Goal: Task Accomplishment & Management: Manage account settings

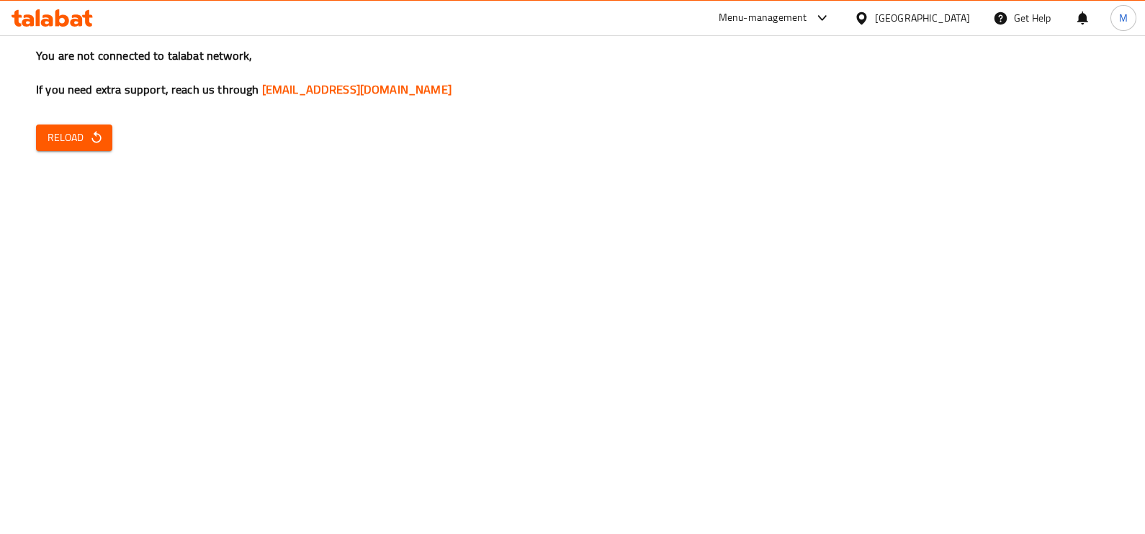
click at [61, 143] on span "Reload" at bounding box center [74, 138] width 53 height 18
drag, startPoint x: 740, startPoint y: 380, endPoint x: 792, endPoint y: 299, distance: 96.9
click at [740, 380] on div "You are not connected to talabat network, If you need extra support, reach us t…" at bounding box center [572, 267] width 1145 height 534
click at [68, 134] on span "Reload" at bounding box center [74, 138] width 53 height 18
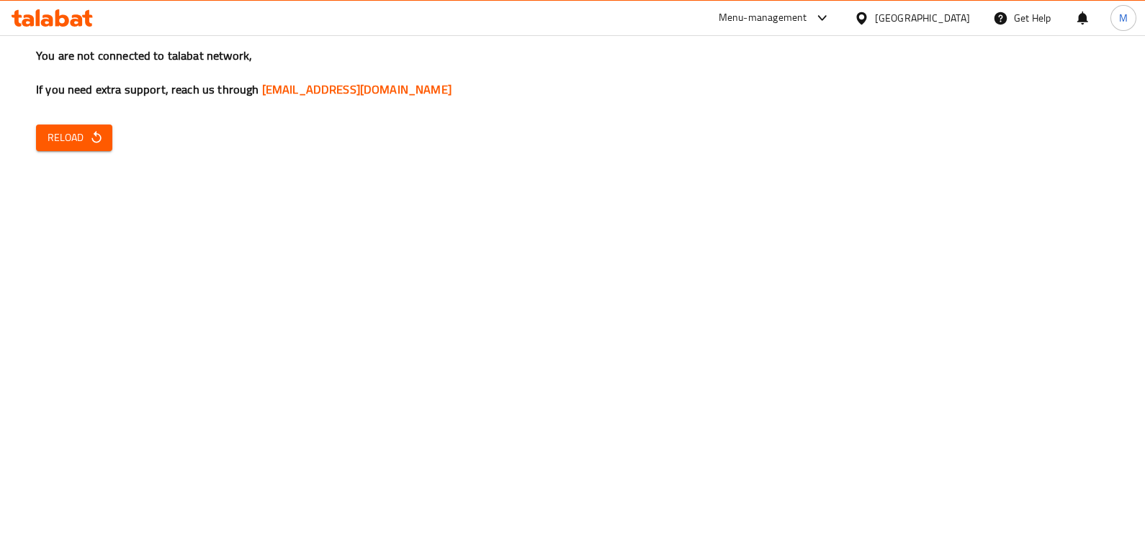
click at [90, 137] on icon "button" at bounding box center [96, 137] width 14 height 14
click at [63, 143] on span "Reload" at bounding box center [74, 138] width 53 height 18
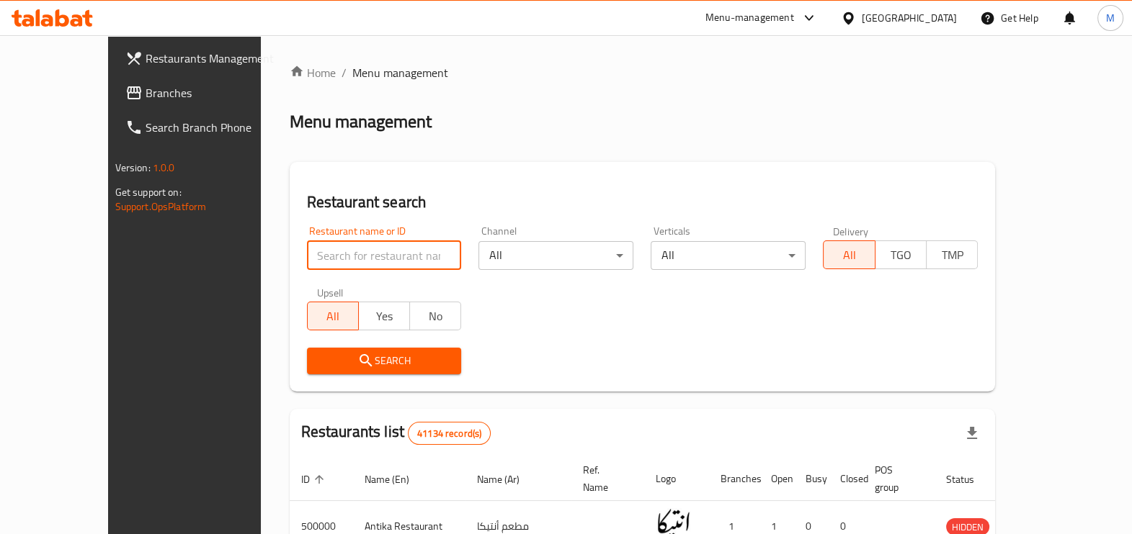
click at [307, 257] on input "search" at bounding box center [384, 255] width 155 height 29
paste input "686957"
type input "686957"
click button "Search" at bounding box center [384, 361] width 155 height 27
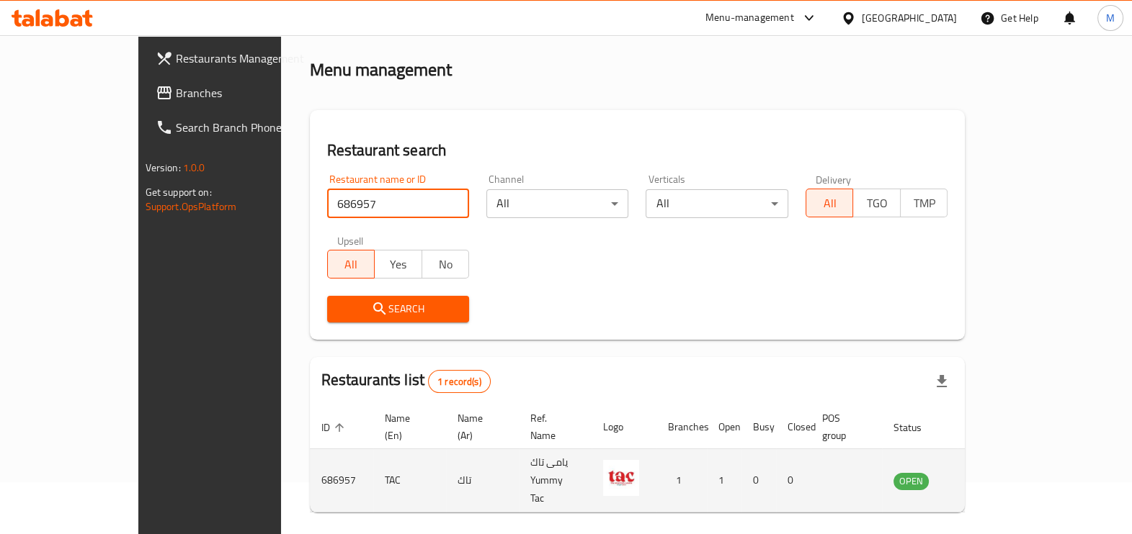
scroll to position [79, 0]
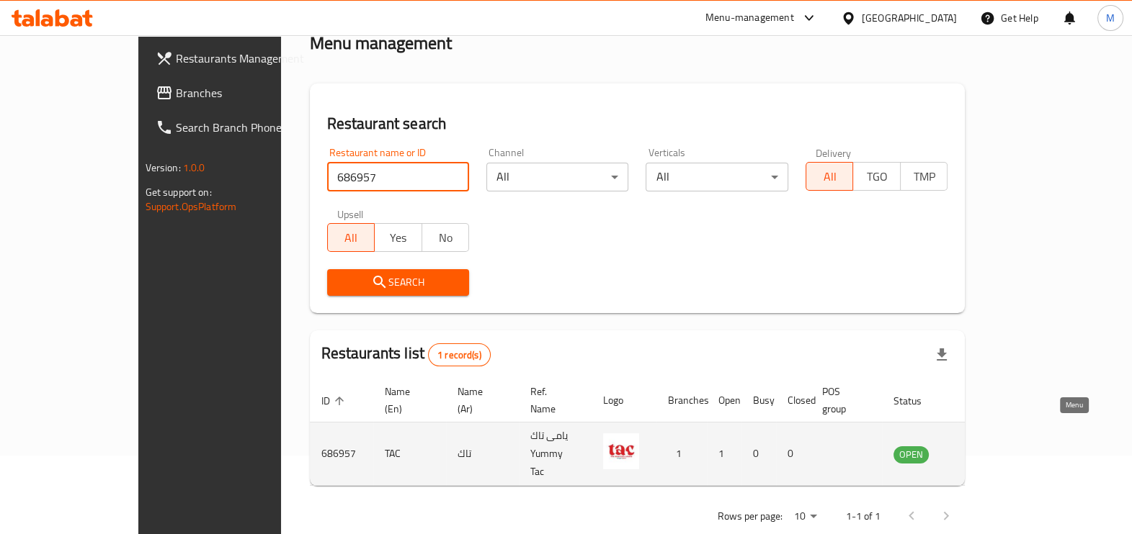
click at [985, 449] on icon "enhanced table" at bounding box center [977, 455] width 16 height 12
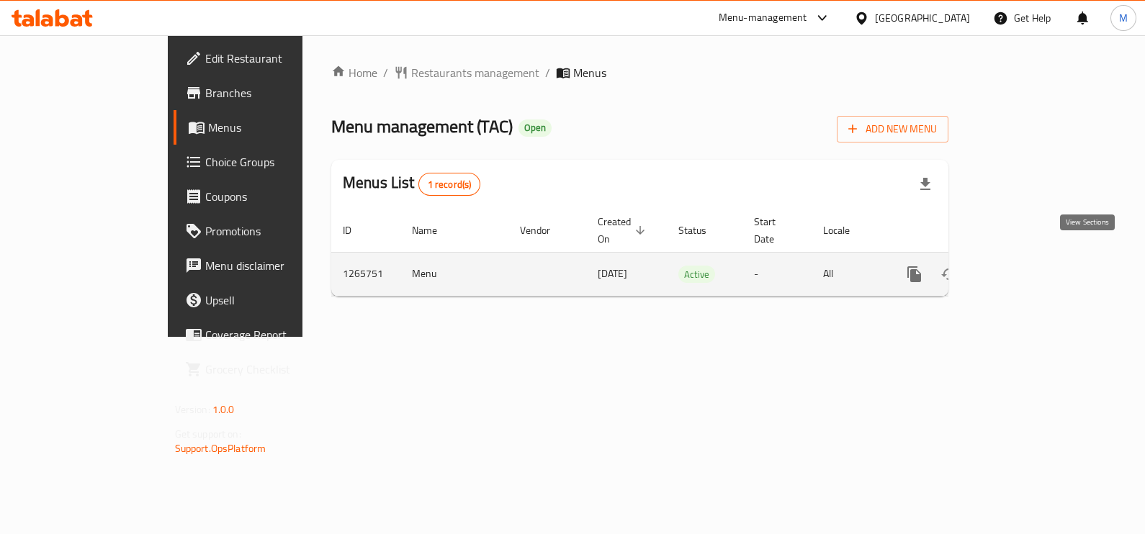
click at [1036, 257] on link "enhanced table" at bounding box center [1018, 274] width 35 height 35
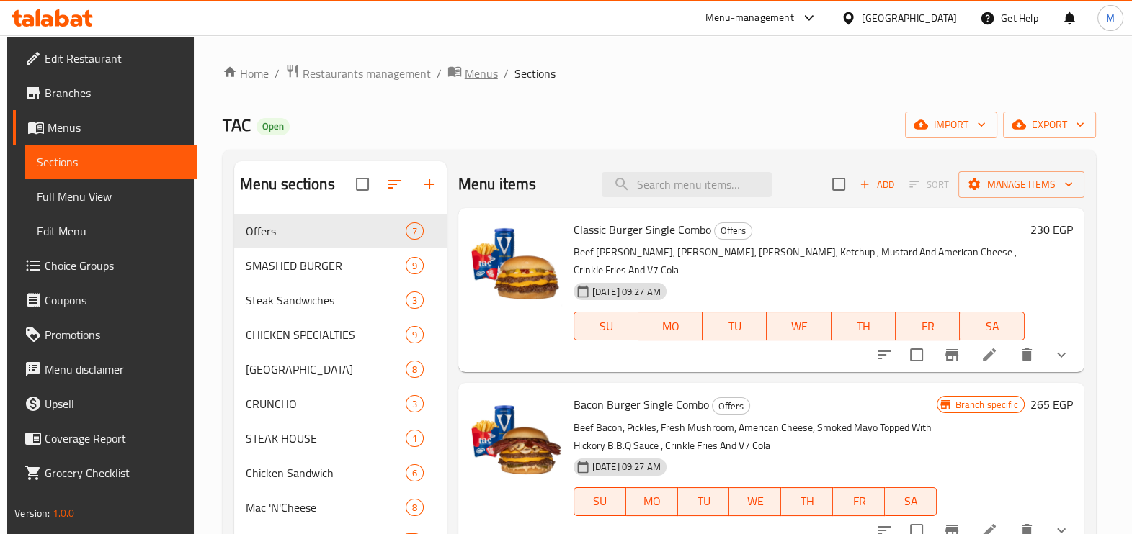
click at [465, 74] on span "Menus" at bounding box center [481, 73] width 33 height 17
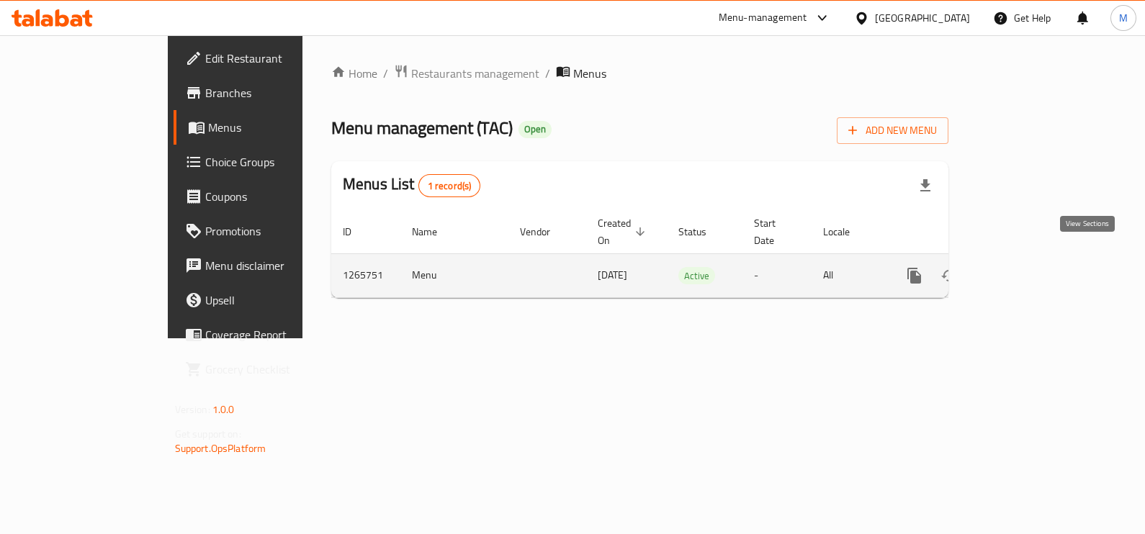
click at [1027, 267] on icon "enhanced table" at bounding box center [1018, 275] width 17 height 17
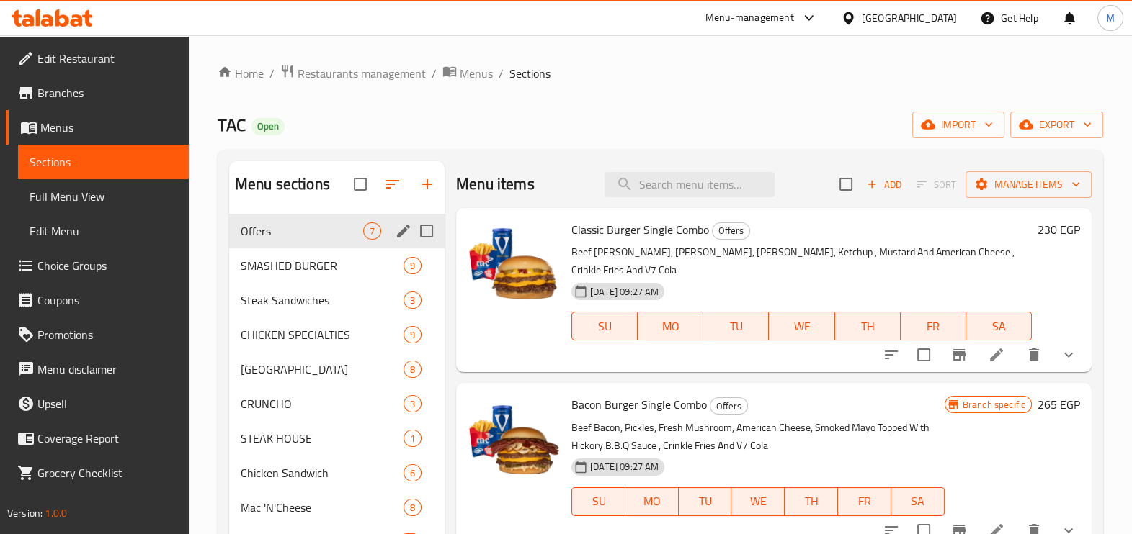
click at [279, 219] on div "Offers 7" at bounding box center [336, 231] width 215 height 35
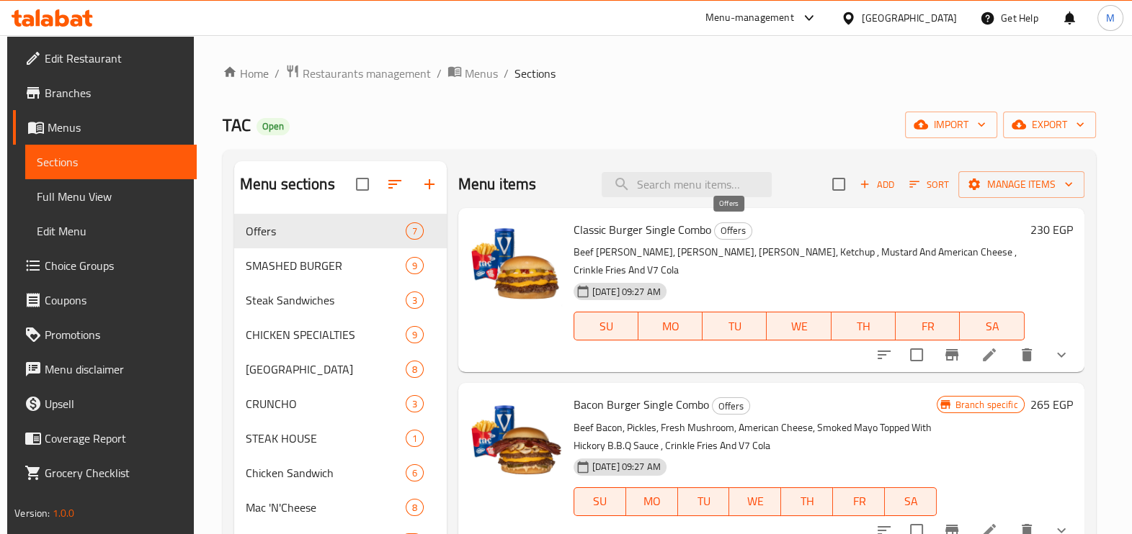
click at [740, 230] on span "Offers" at bounding box center [732, 231] width 37 height 17
click at [616, 236] on span "Classic Burger Single Combo" at bounding box center [642, 230] width 138 height 22
click at [521, 251] on img at bounding box center [516, 266] width 92 height 92
click at [518, 268] on img at bounding box center [516, 266] width 92 height 92
click at [970, 342] on li at bounding box center [989, 355] width 40 height 26
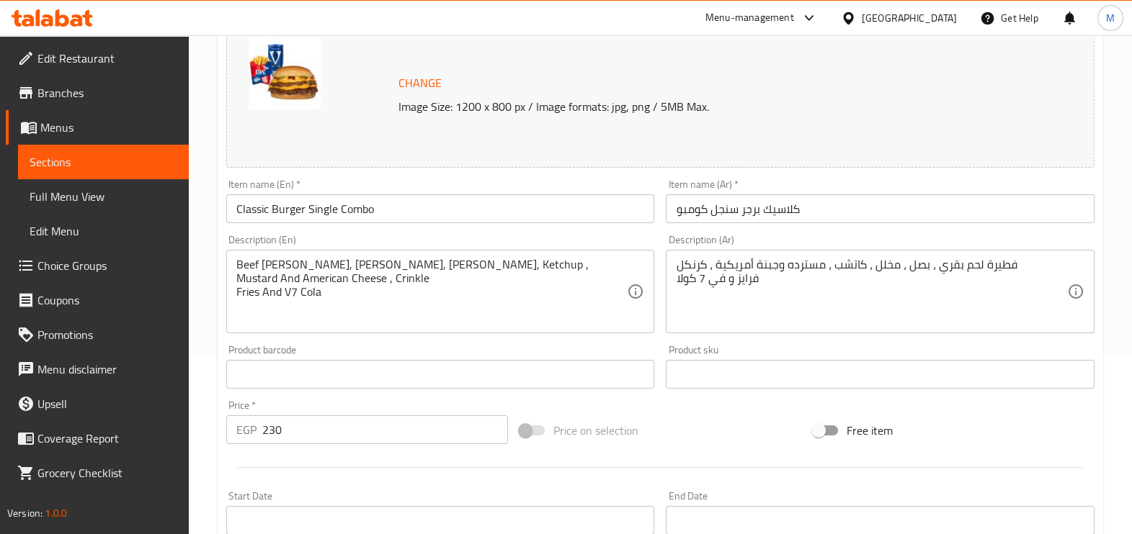
scroll to position [179, 0]
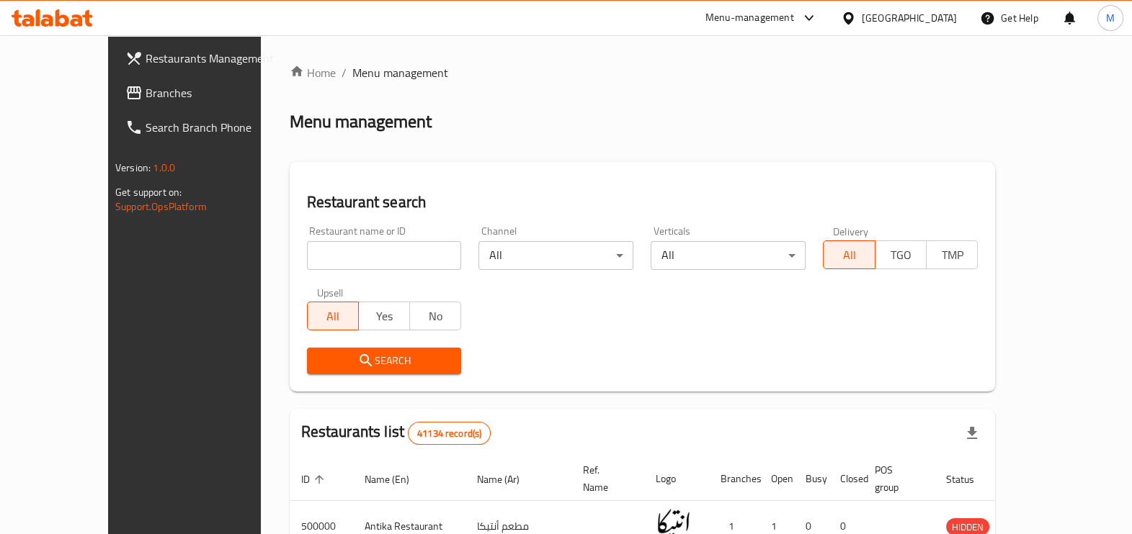
click at [333, 248] on input "search" at bounding box center [384, 255] width 155 height 29
paste input "686032"
type input "686032"
click button "Search" at bounding box center [384, 361] width 155 height 27
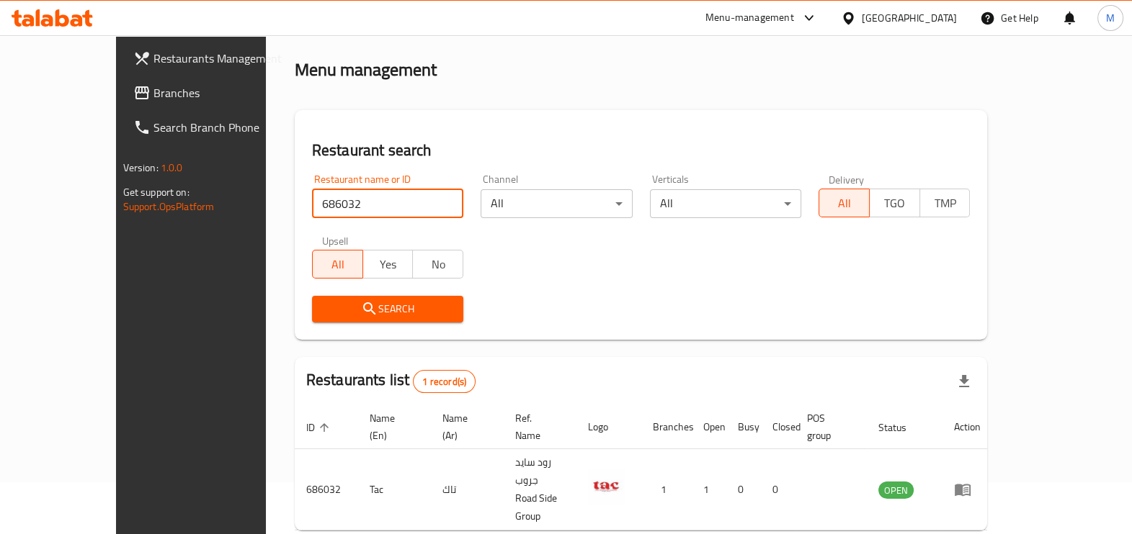
scroll to position [79, 0]
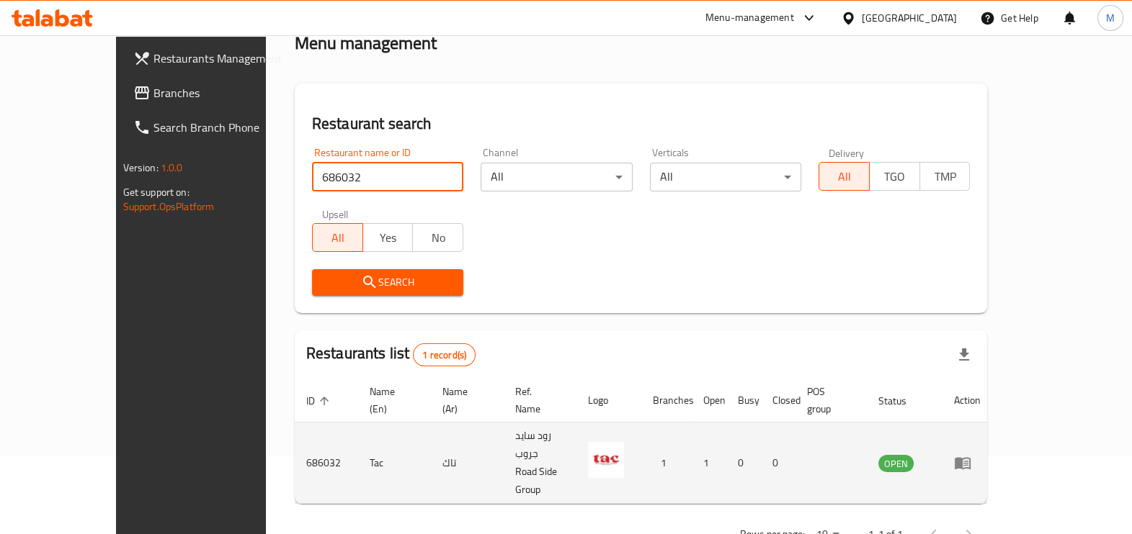
click at [992, 433] on td "enhanced table" at bounding box center [967, 463] width 50 height 81
click at [970, 458] on icon "enhanced table" at bounding box center [962, 464] width 16 height 12
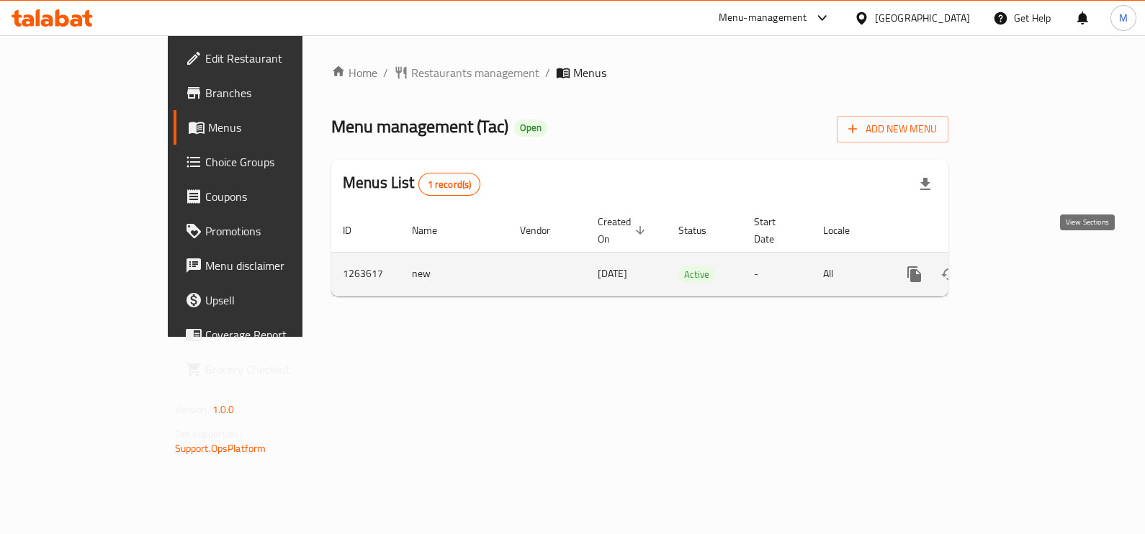
click at [1027, 266] on icon "enhanced table" at bounding box center [1018, 274] width 17 height 17
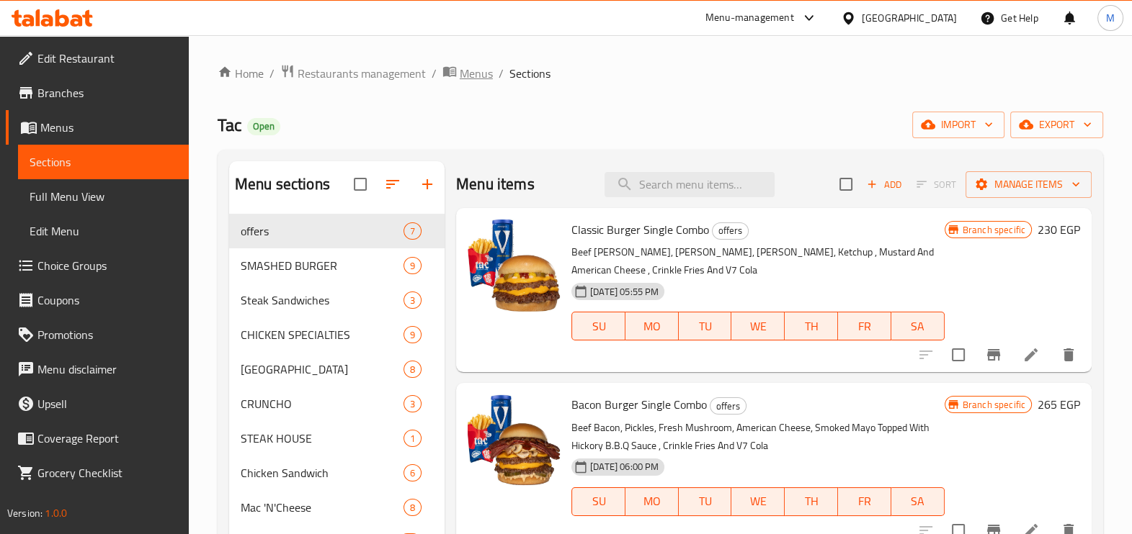
click at [489, 72] on span "Menus" at bounding box center [476, 73] width 33 height 17
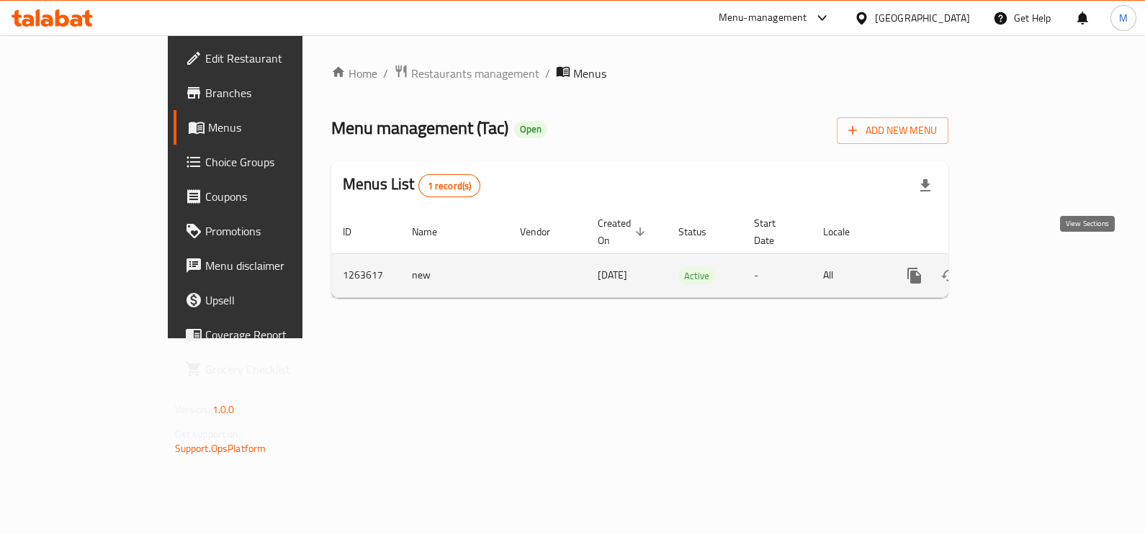
click at [1027, 267] on icon "enhanced table" at bounding box center [1018, 275] width 17 height 17
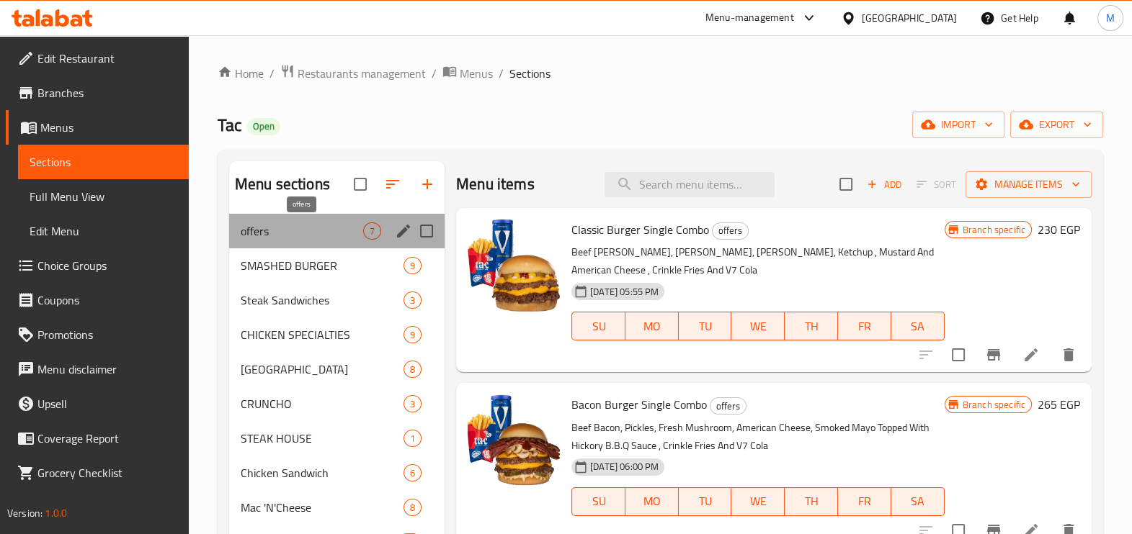
click at [310, 234] on span "offers" at bounding box center [302, 231] width 122 height 17
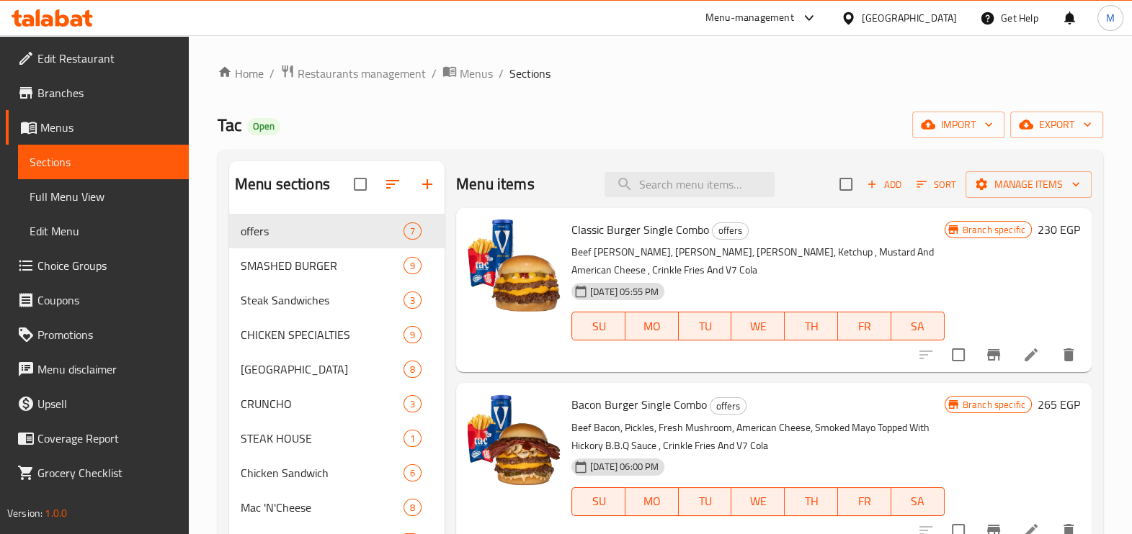
click at [1022, 356] on icon at bounding box center [1030, 354] width 17 height 17
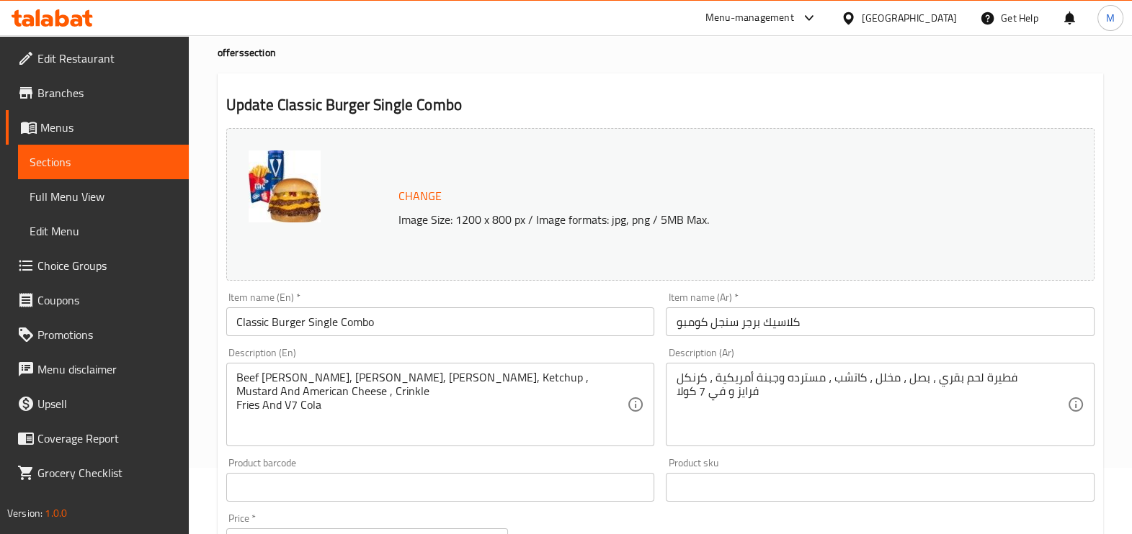
scroll to position [89, 0]
